Goal: Task Accomplishment & Management: Manage account settings

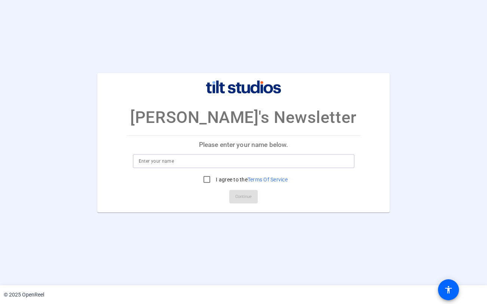
click at [240, 164] on input at bounding box center [244, 161] width 210 height 9
type input "[PERSON_NAME]"
click at [211, 179] on input "I agree to the Terms Of Service" at bounding box center [207, 179] width 15 height 15
checkbox input "true"
click at [239, 194] on span "Continue" at bounding box center [244, 196] width 16 height 11
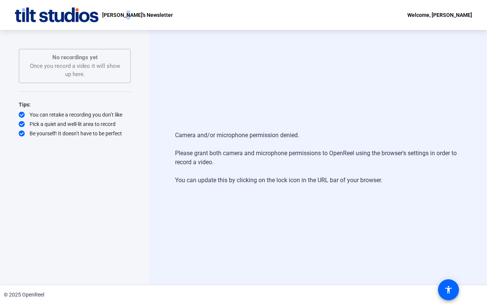
click at [123, 15] on p "[PERSON_NAME]'s Newsletter" at bounding box center [137, 14] width 71 height 9
click at [446, 18] on div "Welcome, [PERSON_NAME]" at bounding box center [440, 14] width 65 height 9
click at [438, 25] on span "Logout" at bounding box center [429, 26] width 30 height 9
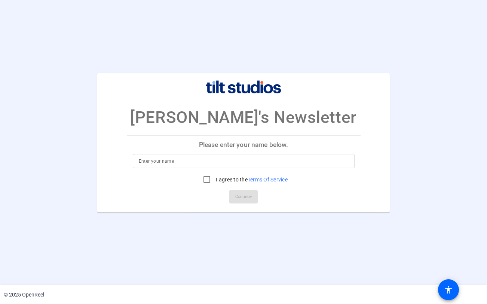
click at [282, 165] on div at bounding box center [244, 161] width 210 height 14
click at [287, 164] on input at bounding box center [244, 161] width 210 height 9
type input "[PERSON_NAME]"
click at [206, 175] on input "I agree to the Terms Of Service" at bounding box center [207, 179] width 15 height 15
checkbox input "true"
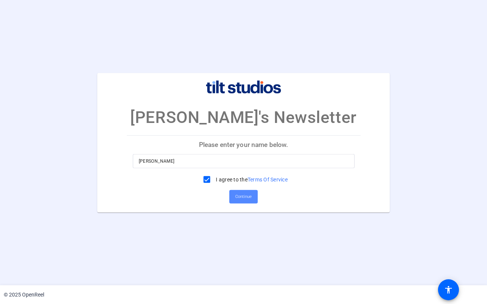
click at [233, 191] on span at bounding box center [244, 197] width 28 height 18
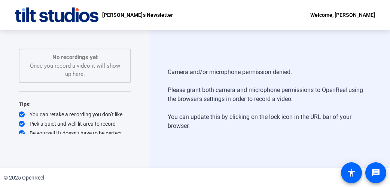
click at [324, 18] on div "Welcome, [PERSON_NAME]" at bounding box center [342, 14] width 65 height 9
drag, startPoint x: 360, startPoint y: 1, endPoint x: 242, endPoint y: 14, distance: 118.7
click at [242, 14] on div at bounding box center [195, 93] width 390 height 187
click at [381, 173] on span at bounding box center [376, 173] width 18 height 18
click at [355, 174] on mat-icon "accessibility" at bounding box center [351, 172] width 9 height 9
